Goal: Information Seeking & Learning: Find specific fact

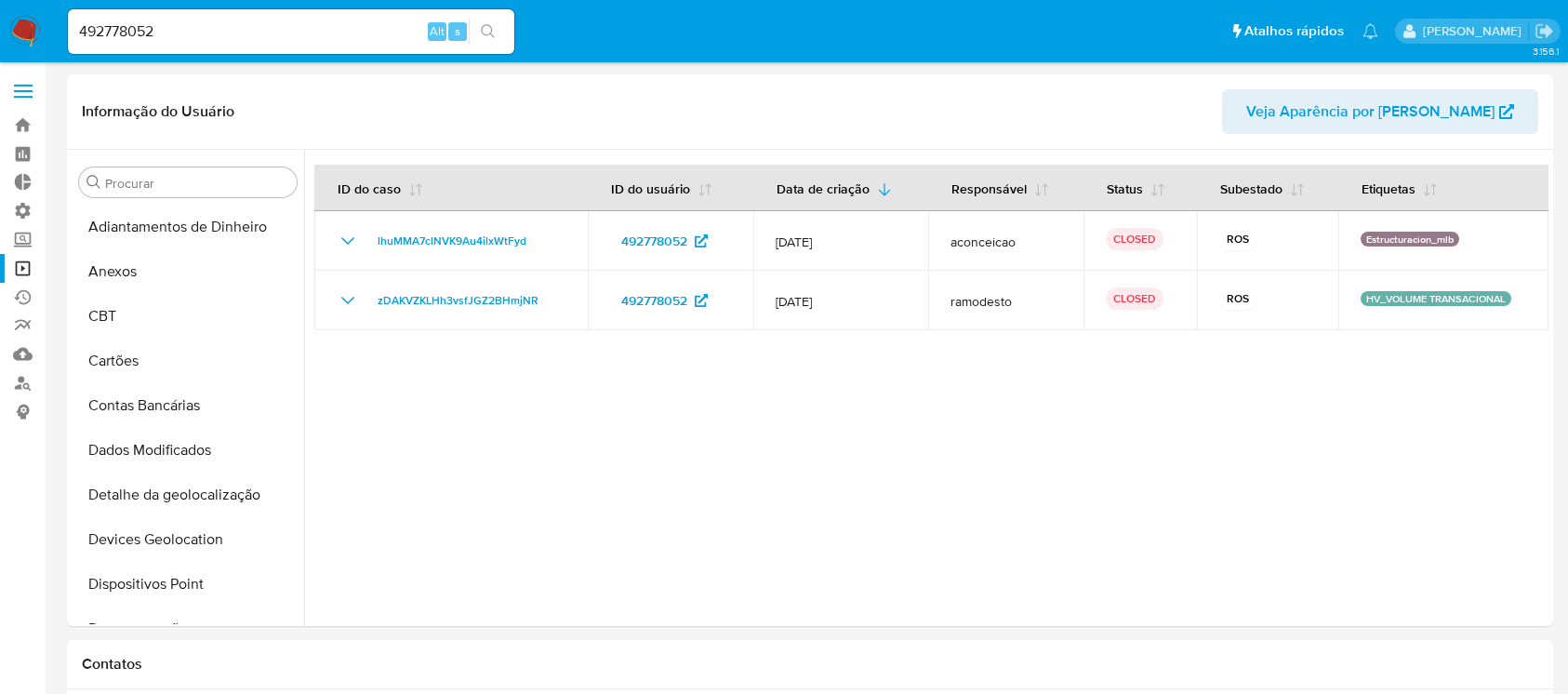
select select "10"
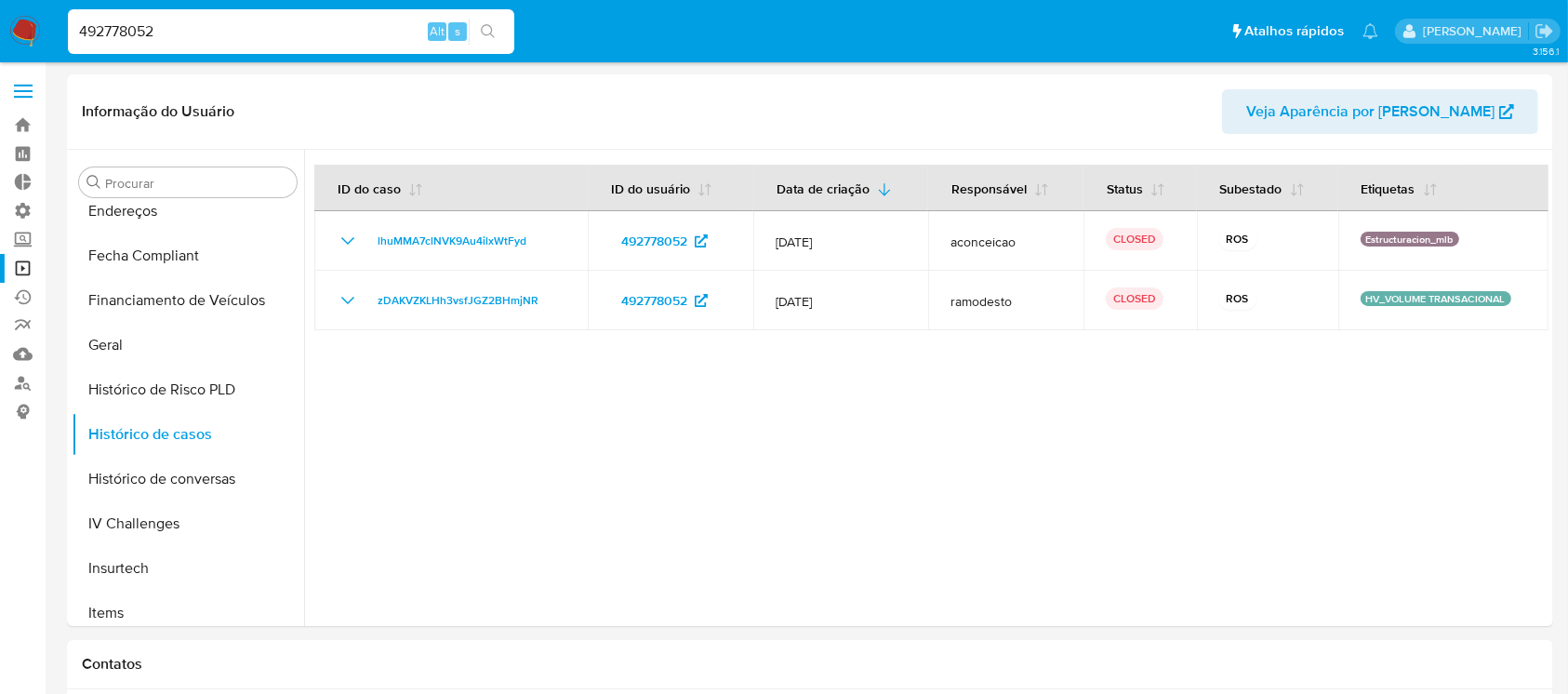
drag, startPoint x: 184, startPoint y: 19, endPoint x: 63, endPoint y: 19, distance: 121.0
click at [64, 19] on li "492778052 Alt s" at bounding box center [291, 30] width 456 height 47
paste input "49381426,"
type input "449381426"
click at [478, 33] on button "search-icon" at bounding box center [488, 32] width 38 height 26
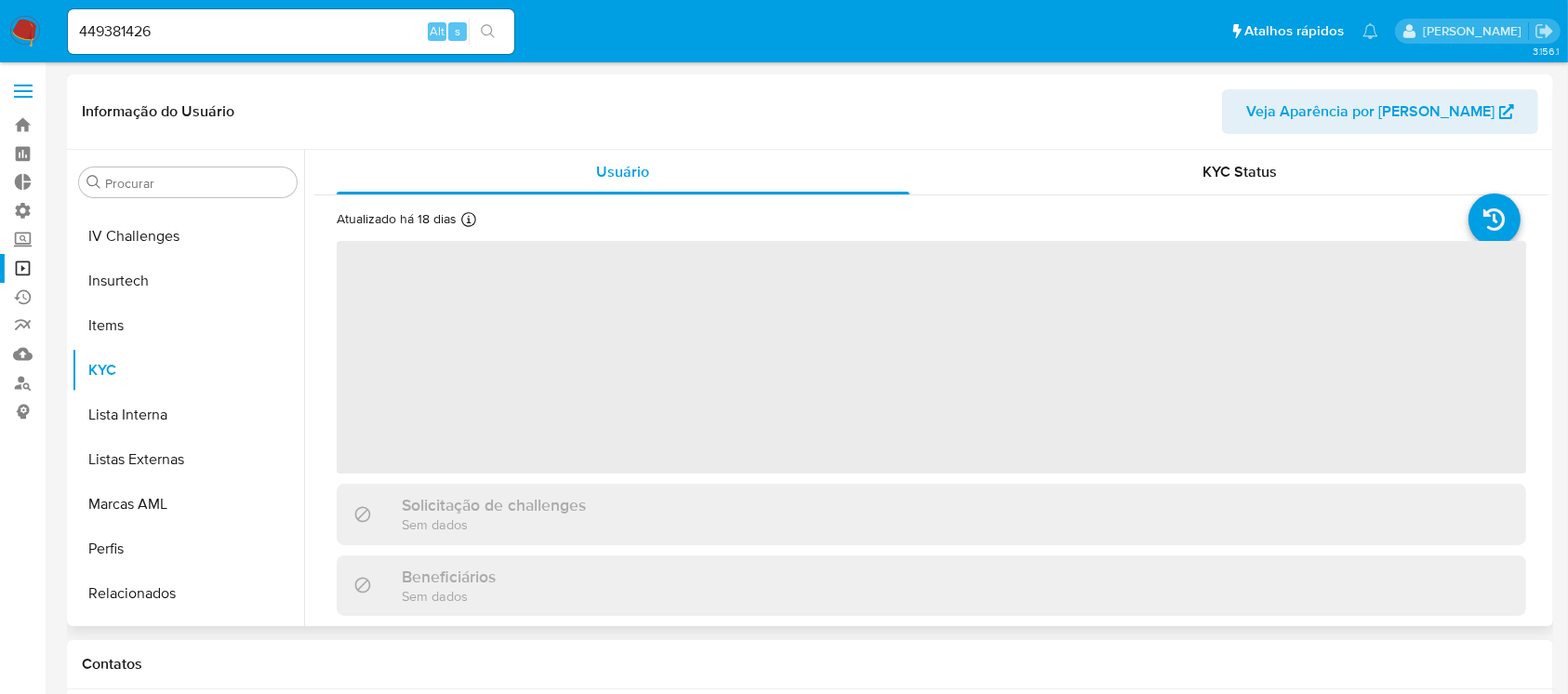
scroll to position [830, 0]
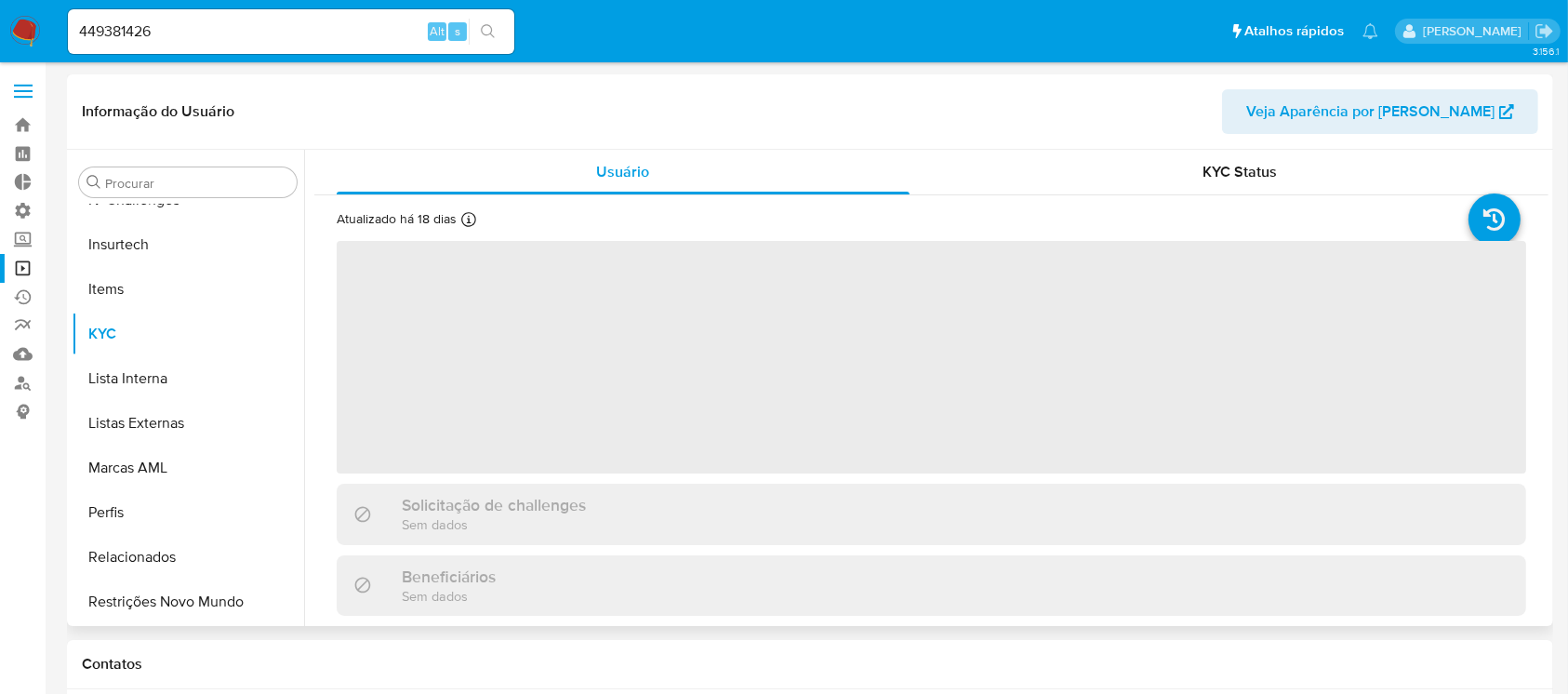
select select "10"
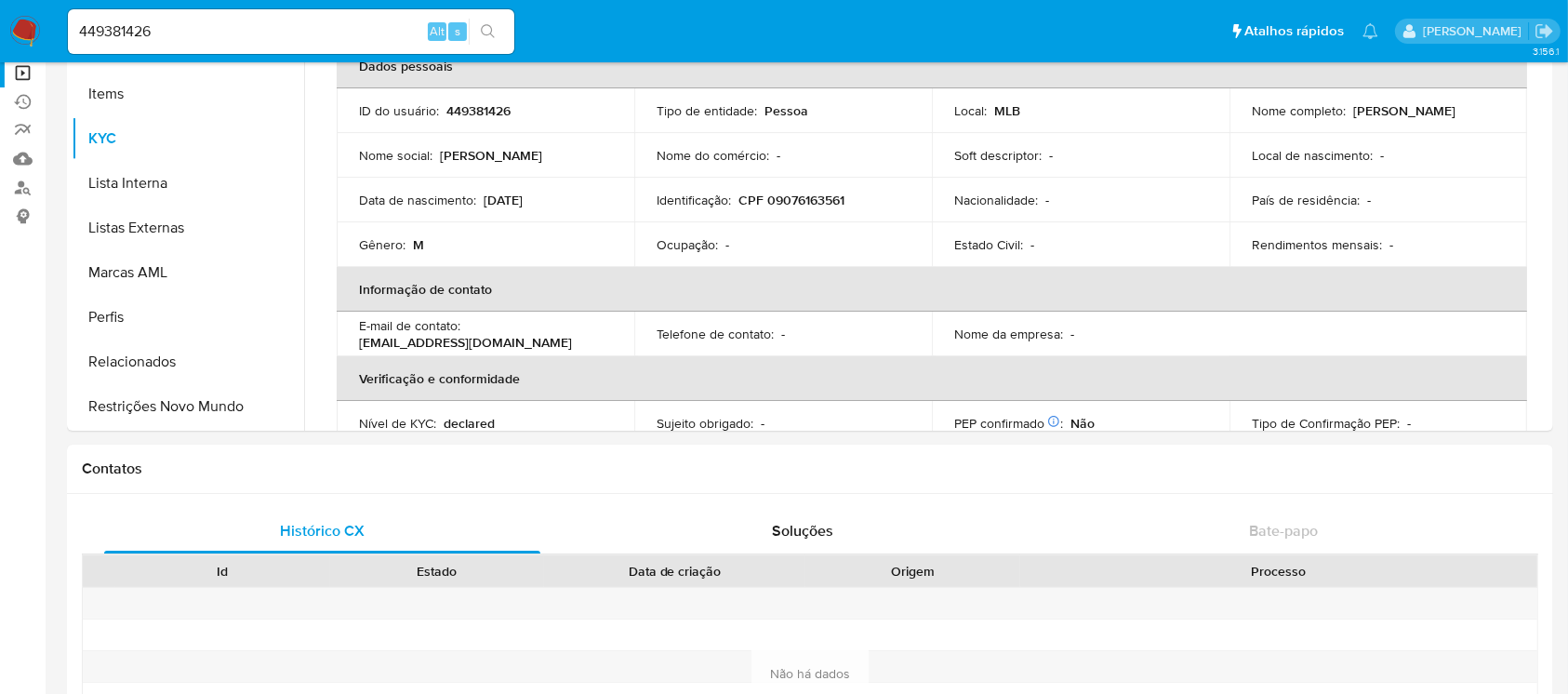
scroll to position [143, 0]
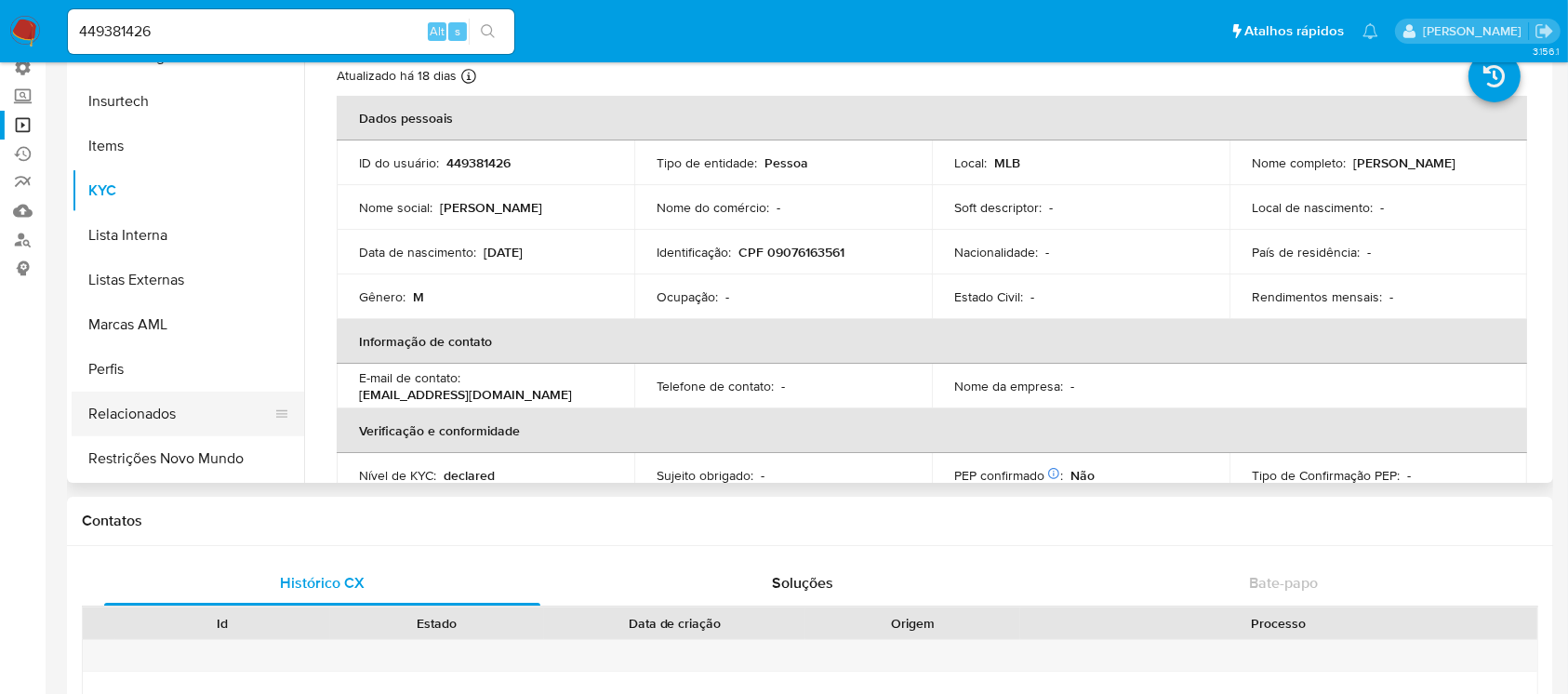
click at [171, 434] on button "Relacionados" at bounding box center [180, 413] width 217 height 45
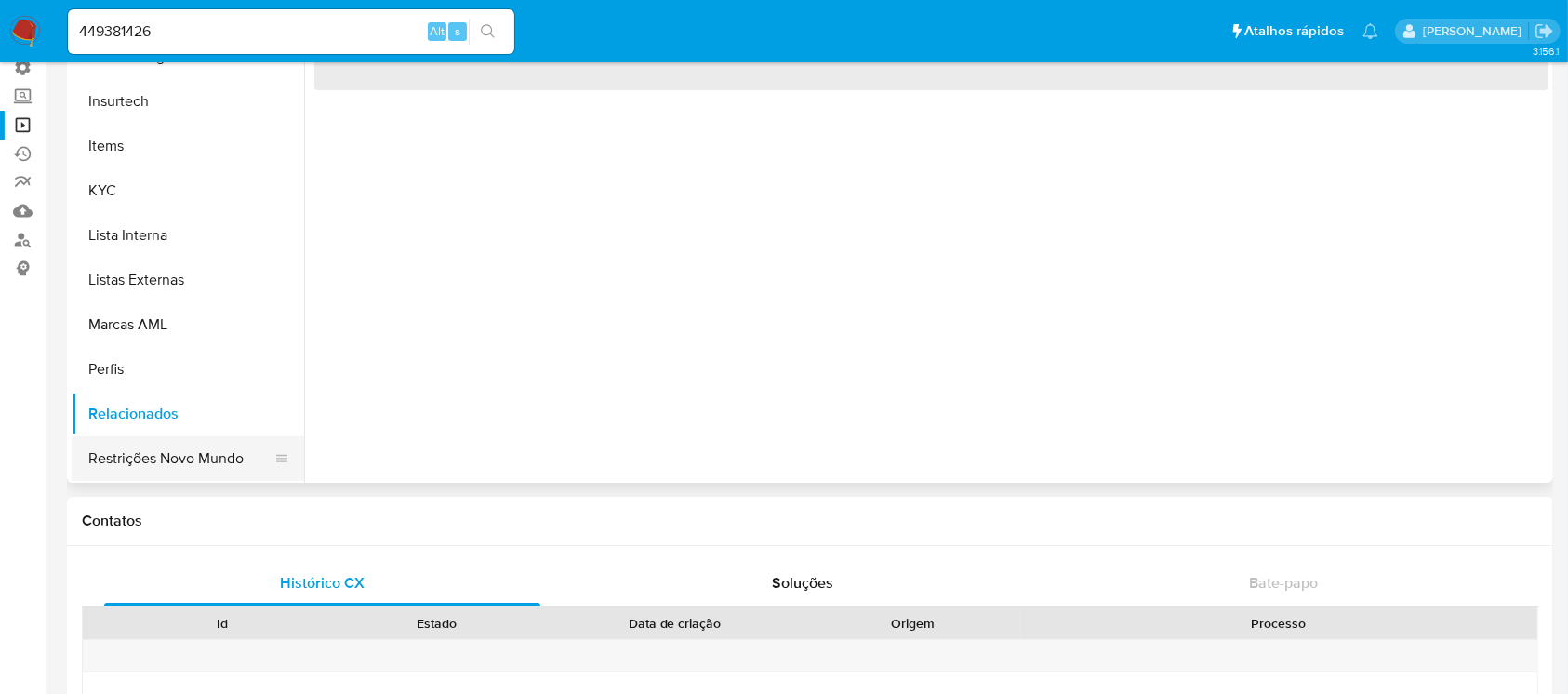
click at [186, 465] on button "Restrições Novo Mundo" at bounding box center [180, 458] width 217 height 45
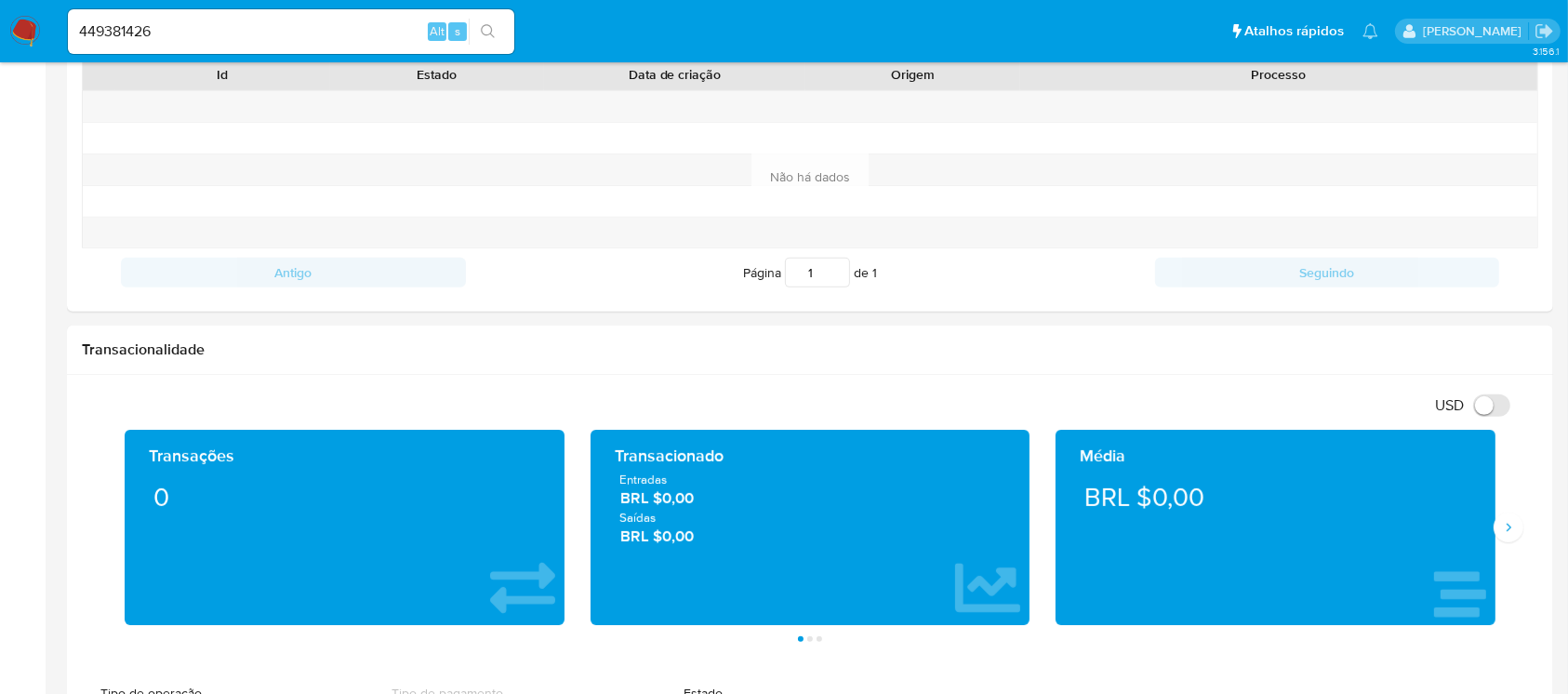
scroll to position [2035, 0]
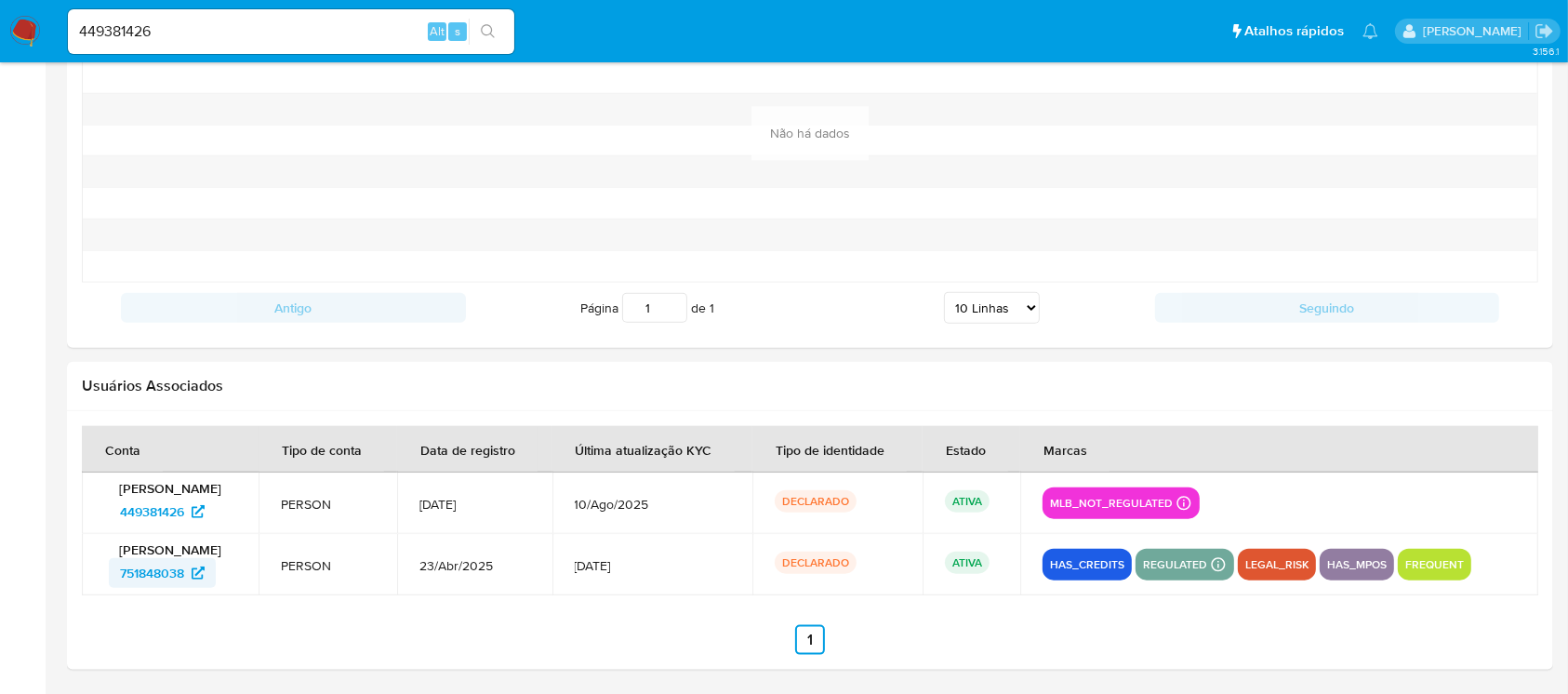
click at [164, 569] on span "751848038" at bounding box center [152, 573] width 65 height 30
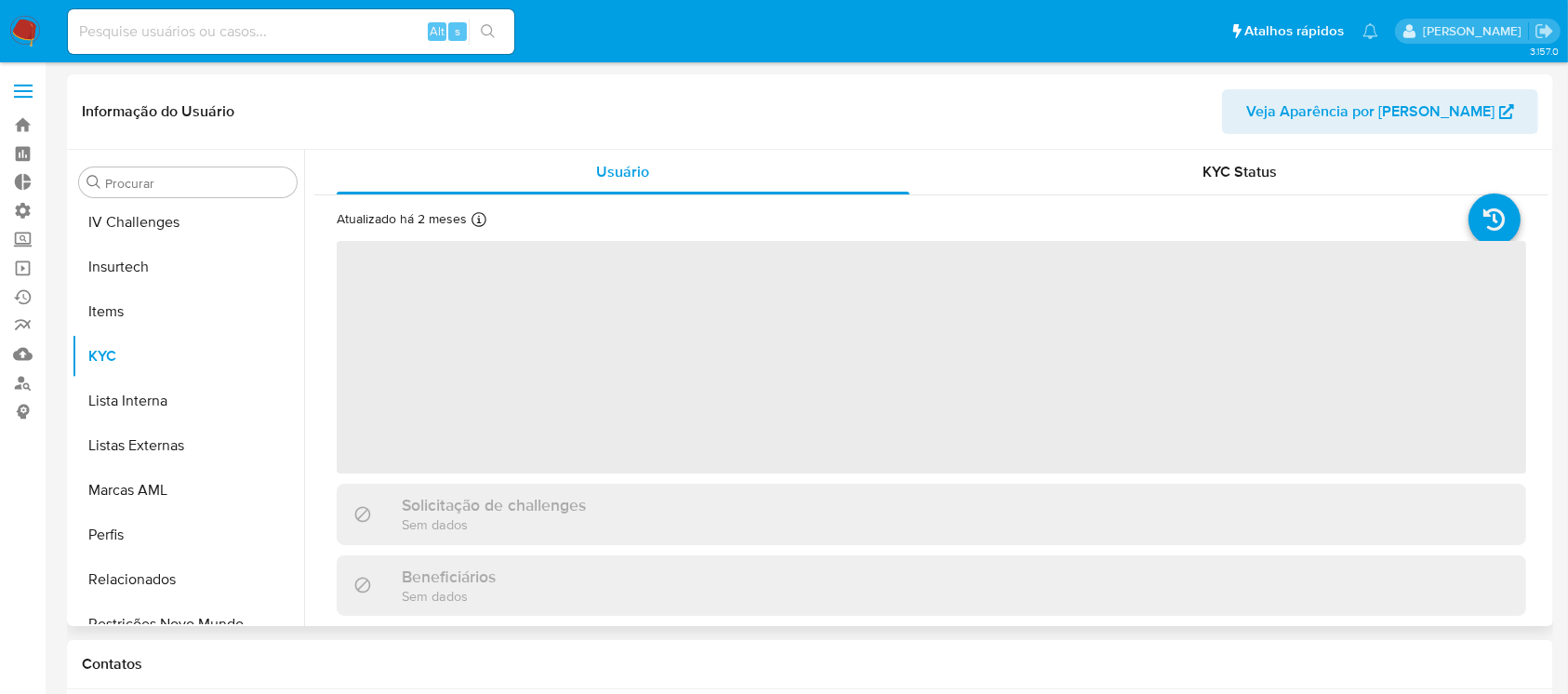
scroll to position [830, 0]
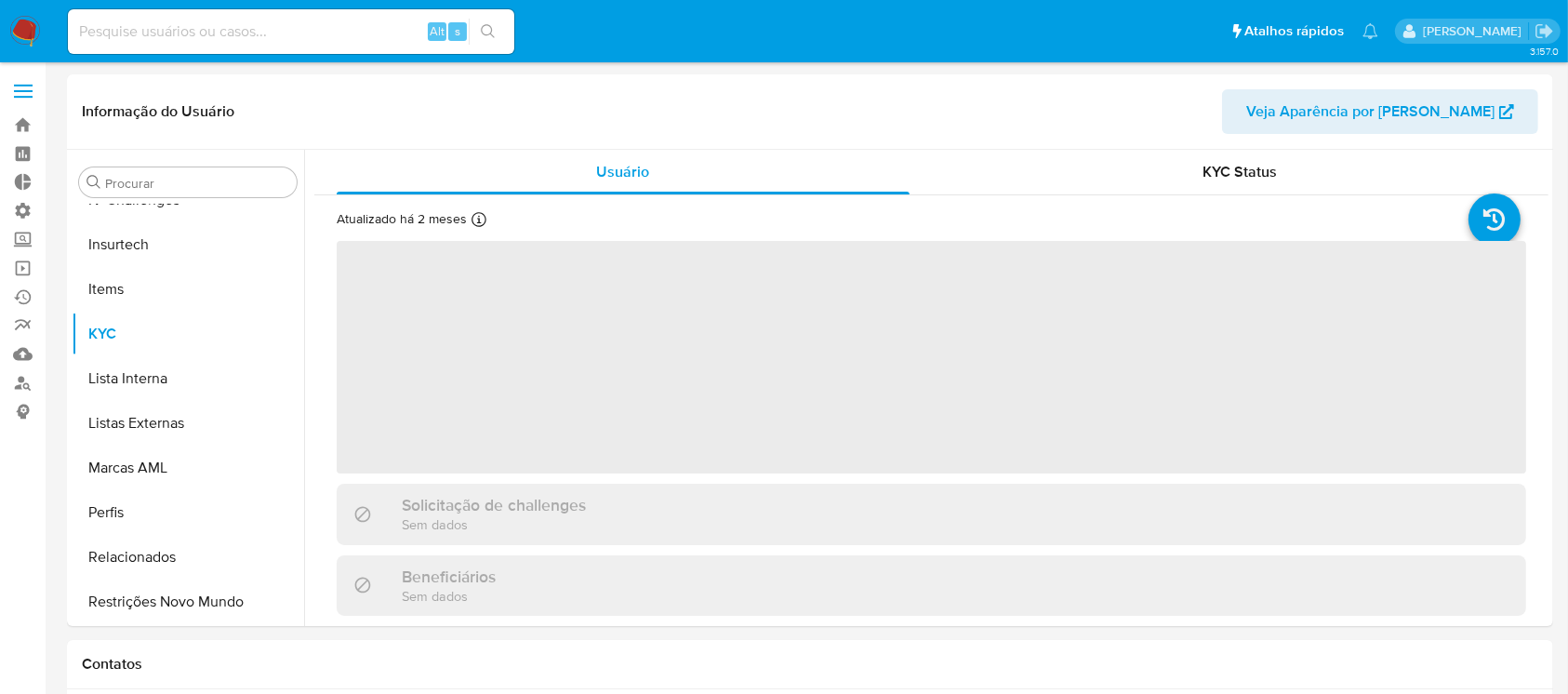
select select "10"
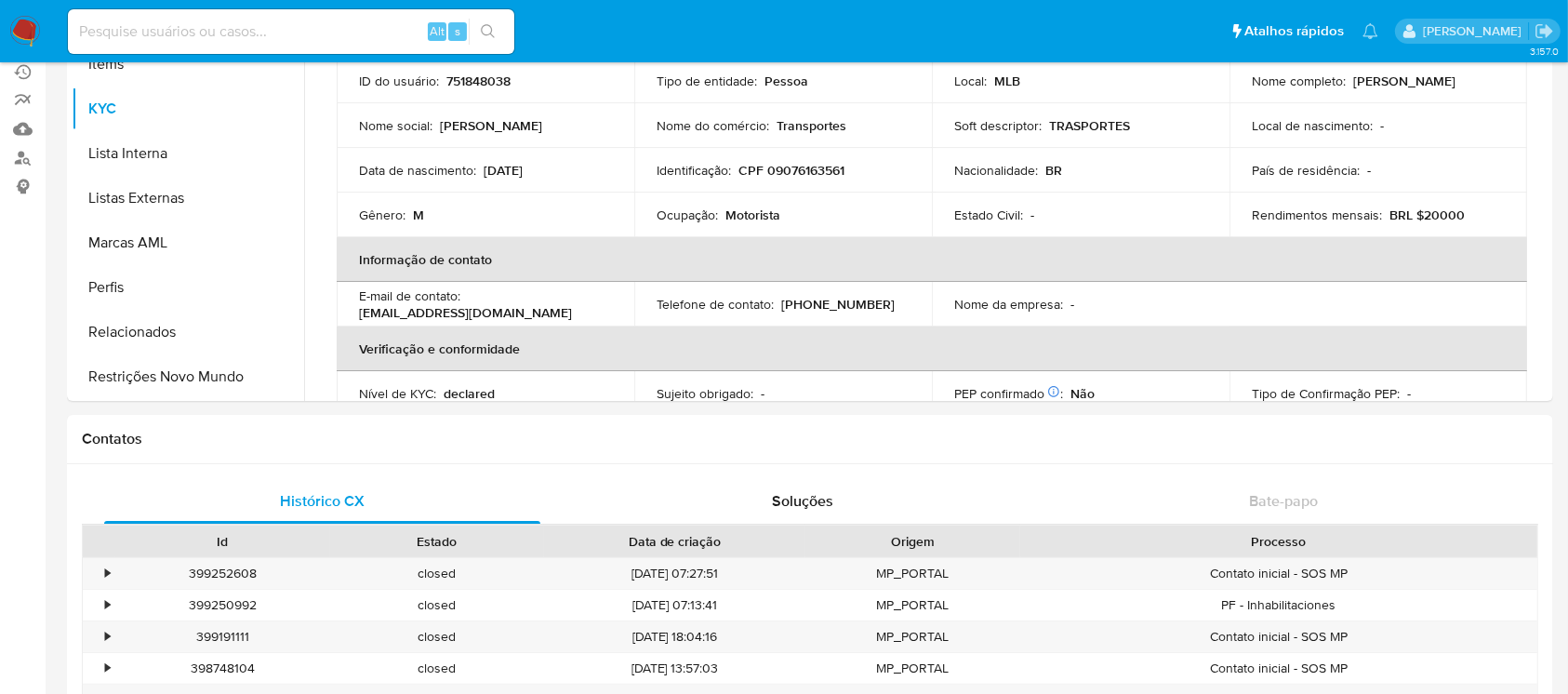
scroll to position [217, 0]
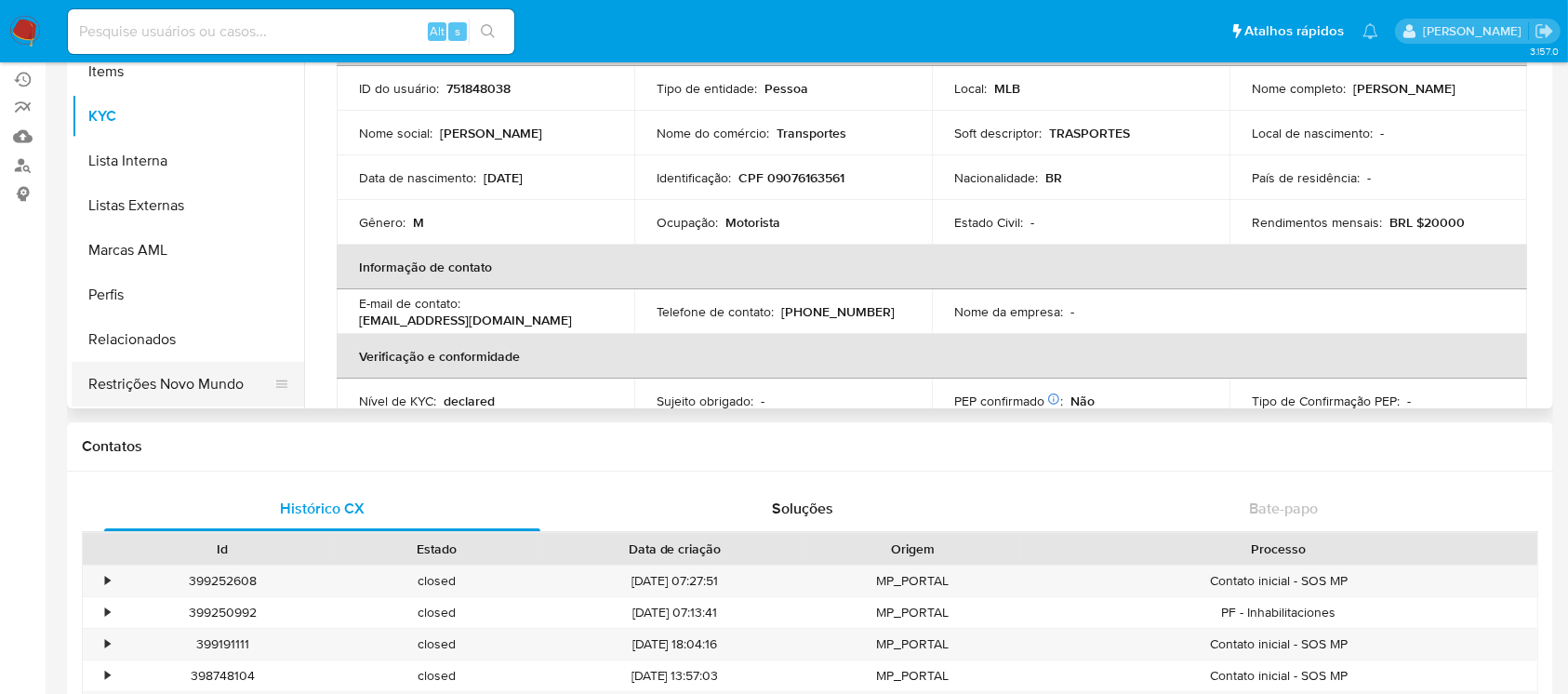
click at [236, 383] on button "Restrições Novo Mundo" at bounding box center [180, 383] width 217 height 45
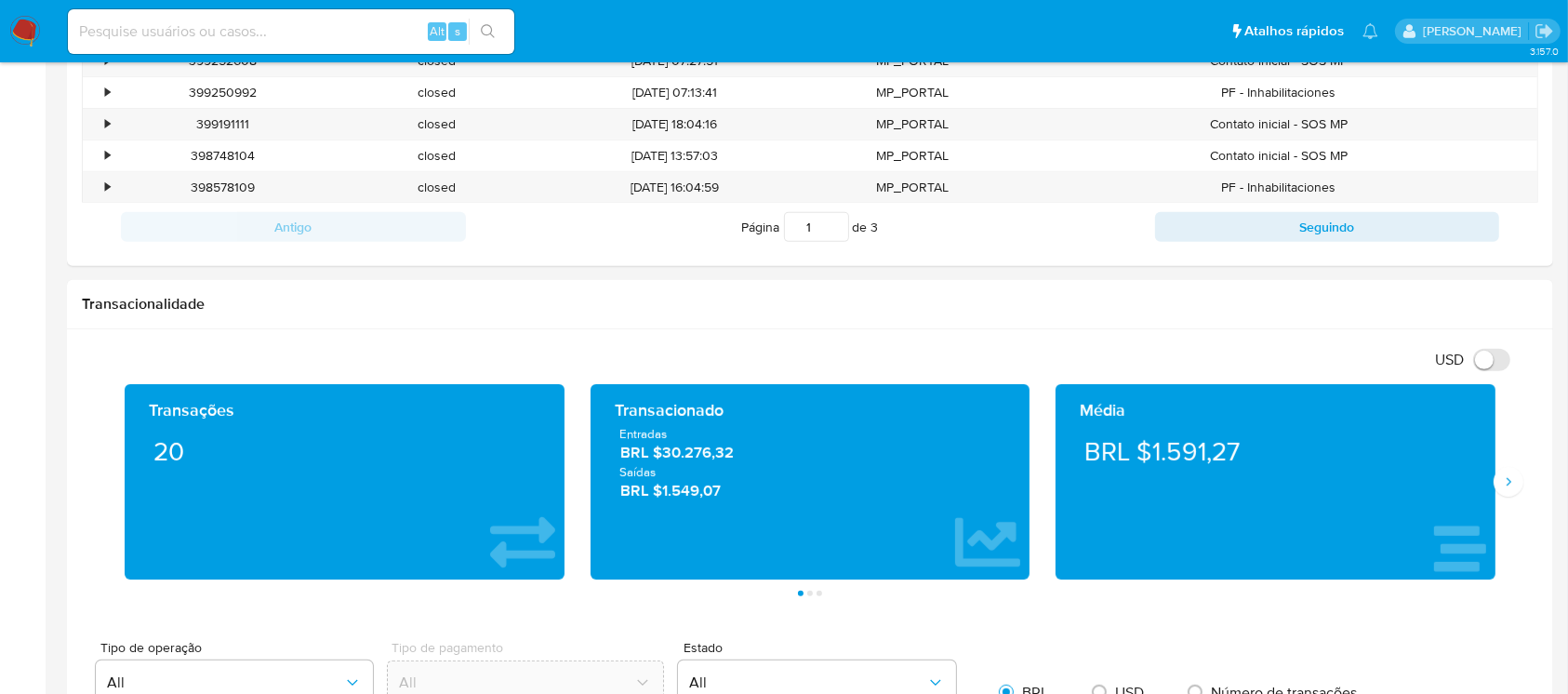
scroll to position [800, 0]
